Goal: Navigation & Orientation: Find specific page/section

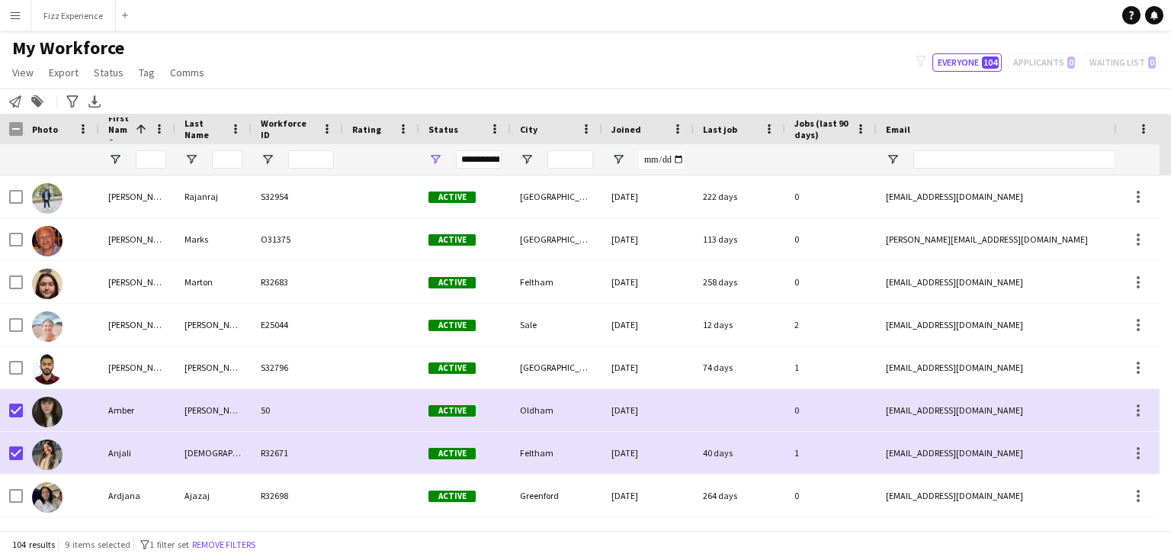
scroll to position [271, 0]
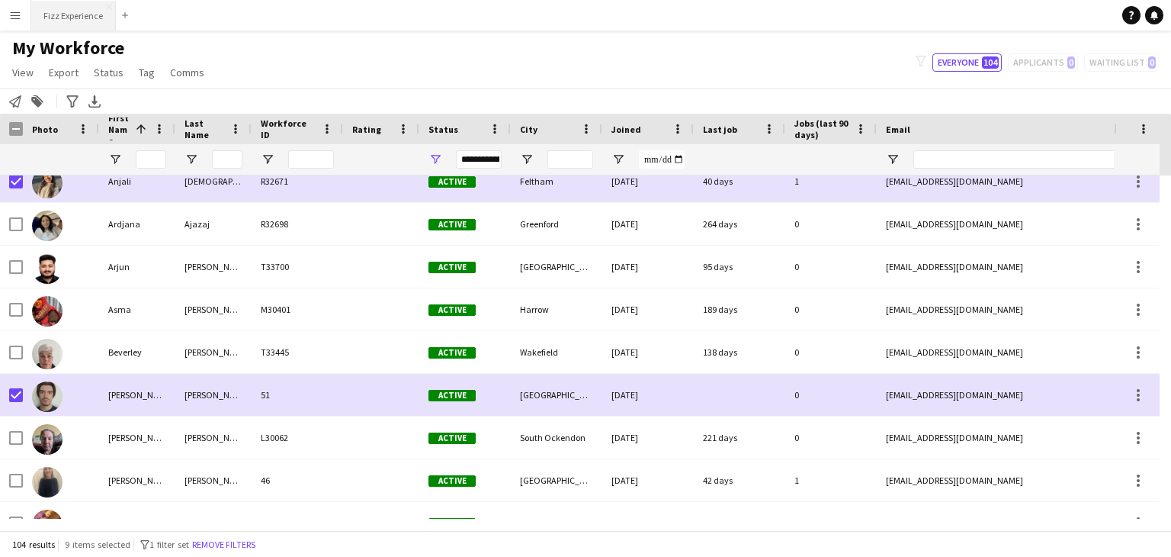
click at [80, 22] on button "Fizz Experience Close" at bounding box center [73, 16] width 85 height 30
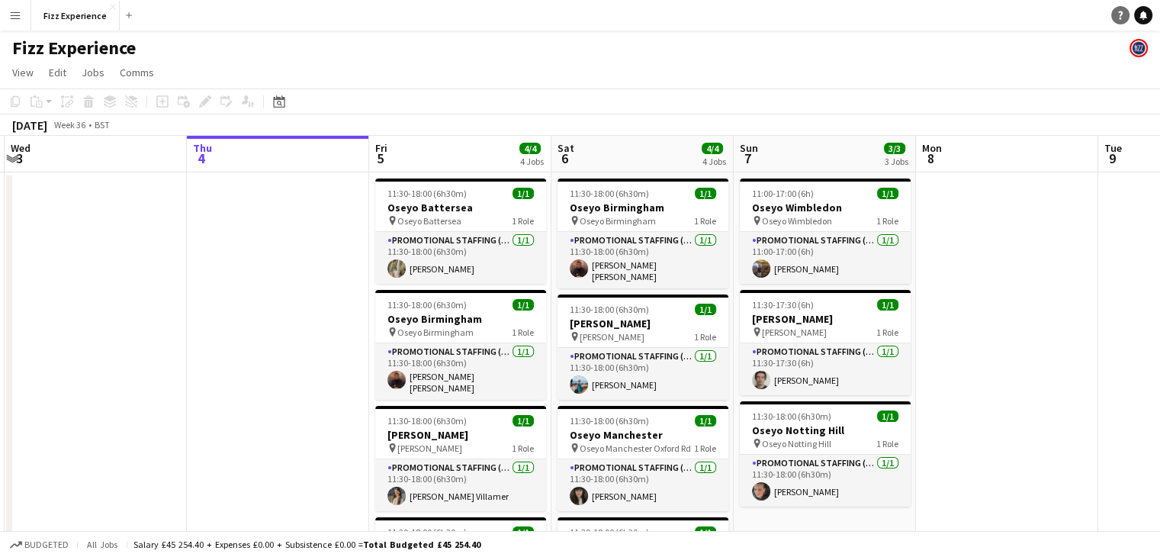
click at [1119, 8] on link "Help" at bounding box center [1120, 15] width 18 height 18
click at [1123, 16] on icon "Help" at bounding box center [1120, 15] width 9 height 9
click at [1145, 18] on icon "Notifications" at bounding box center [1142, 15] width 9 height 9
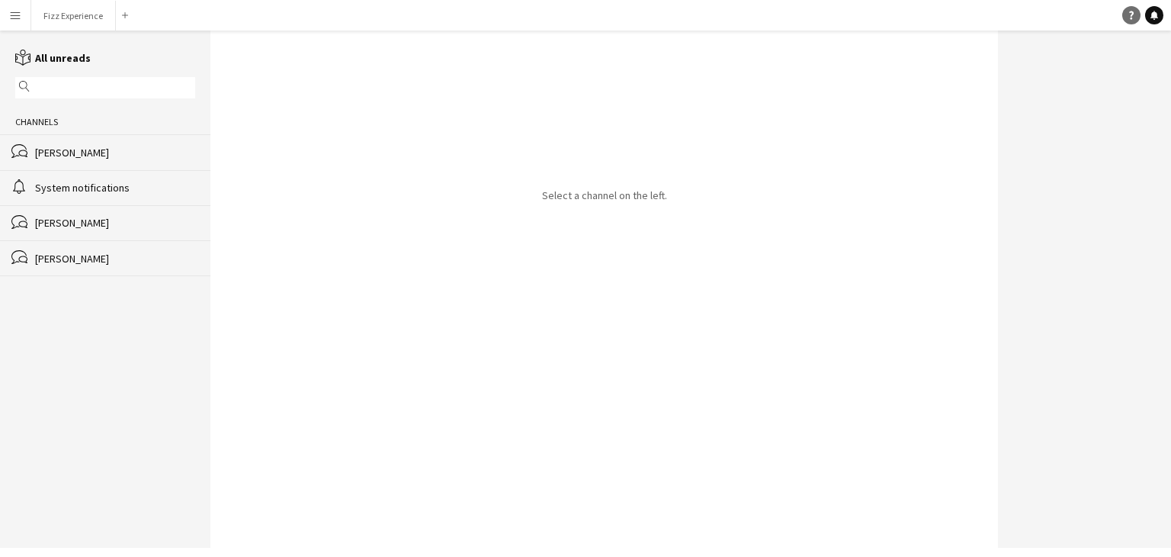
drag, startPoint x: 1128, startPoint y: 5, endPoint x: 1128, endPoint y: 13, distance: 8.4
click at [1128, 13] on app-navbar "Menu Boards Boards Boards All jobs Status Workforce Workforce My Workforce Recr…" at bounding box center [585, 15] width 1171 height 30
click at [1128, 13] on icon "Help" at bounding box center [1131, 15] width 9 height 9
click at [1052, 3] on app-navbar "Menu Boards Boards Boards All jobs Status Workforce Workforce My Workforce Recr…" at bounding box center [585, 15] width 1171 height 30
click at [85, 185] on div "System notifications" at bounding box center [115, 188] width 160 height 14
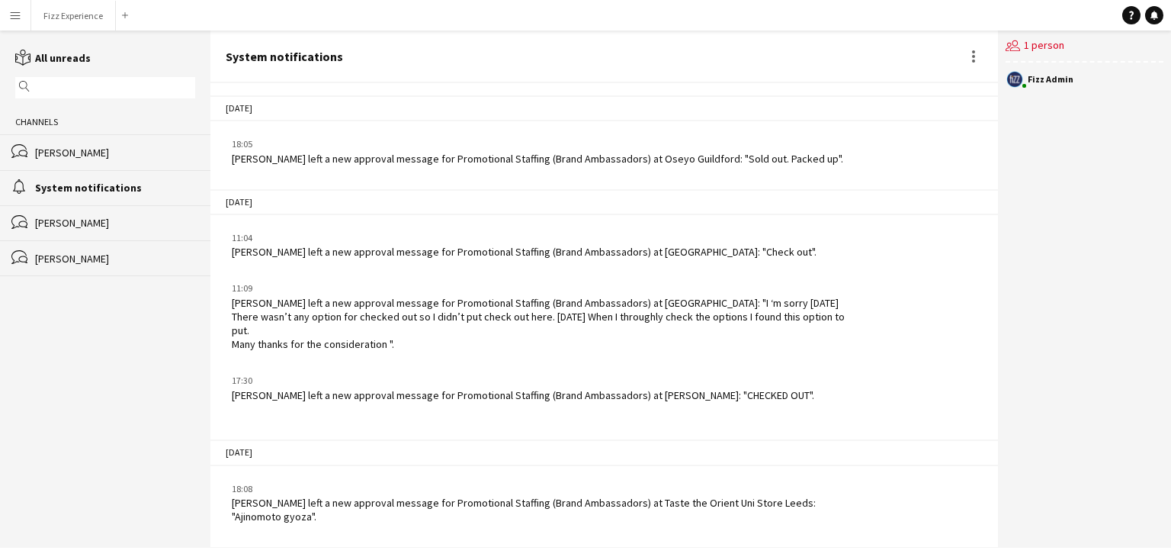
scroll to position [2355, 0]
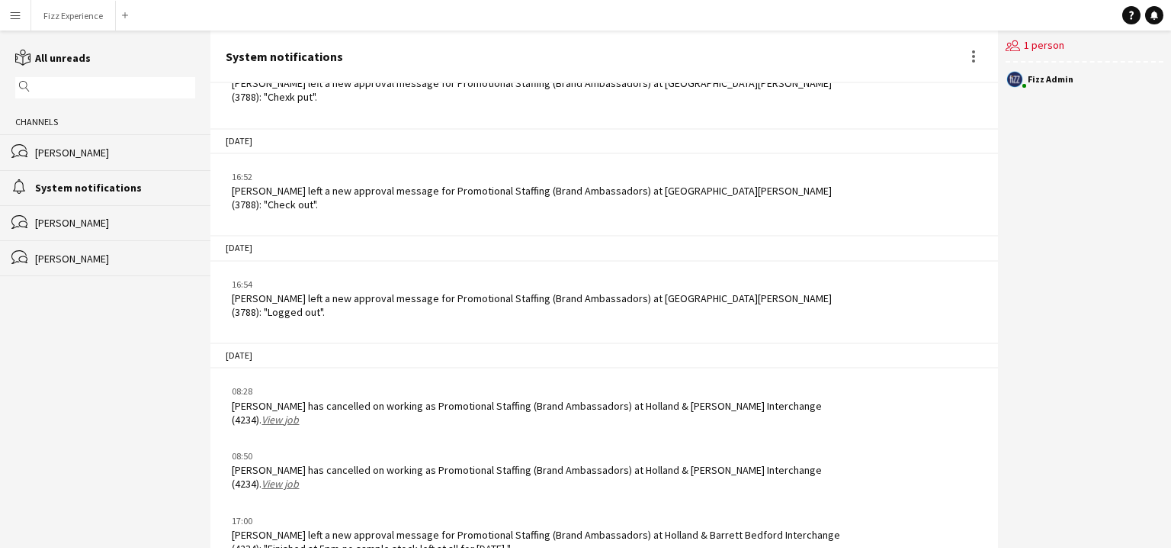
click at [357, 399] on div "[PERSON_NAME] has cancelled on working as Promotional Staffing (Brand Ambassado…" at bounding box center [544, 412] width 624 height 27
click at [70, 19] on button "Fizz Experience Close" at bounding box center [73, 16] width 85 height 30
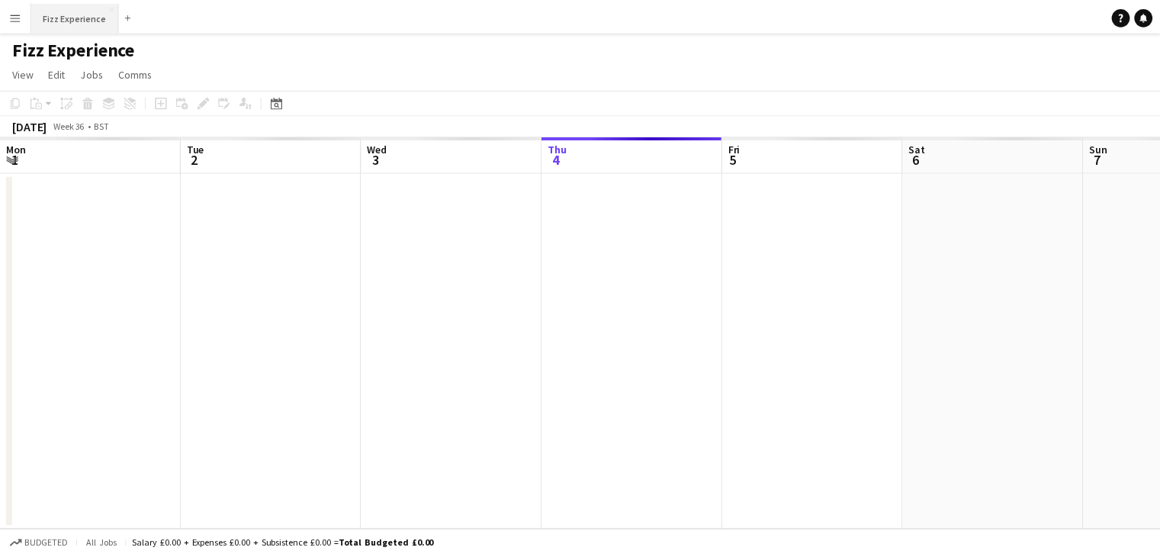
scroll to position [0, 364]
